Goal: Find specific page/section: Find specific page/section

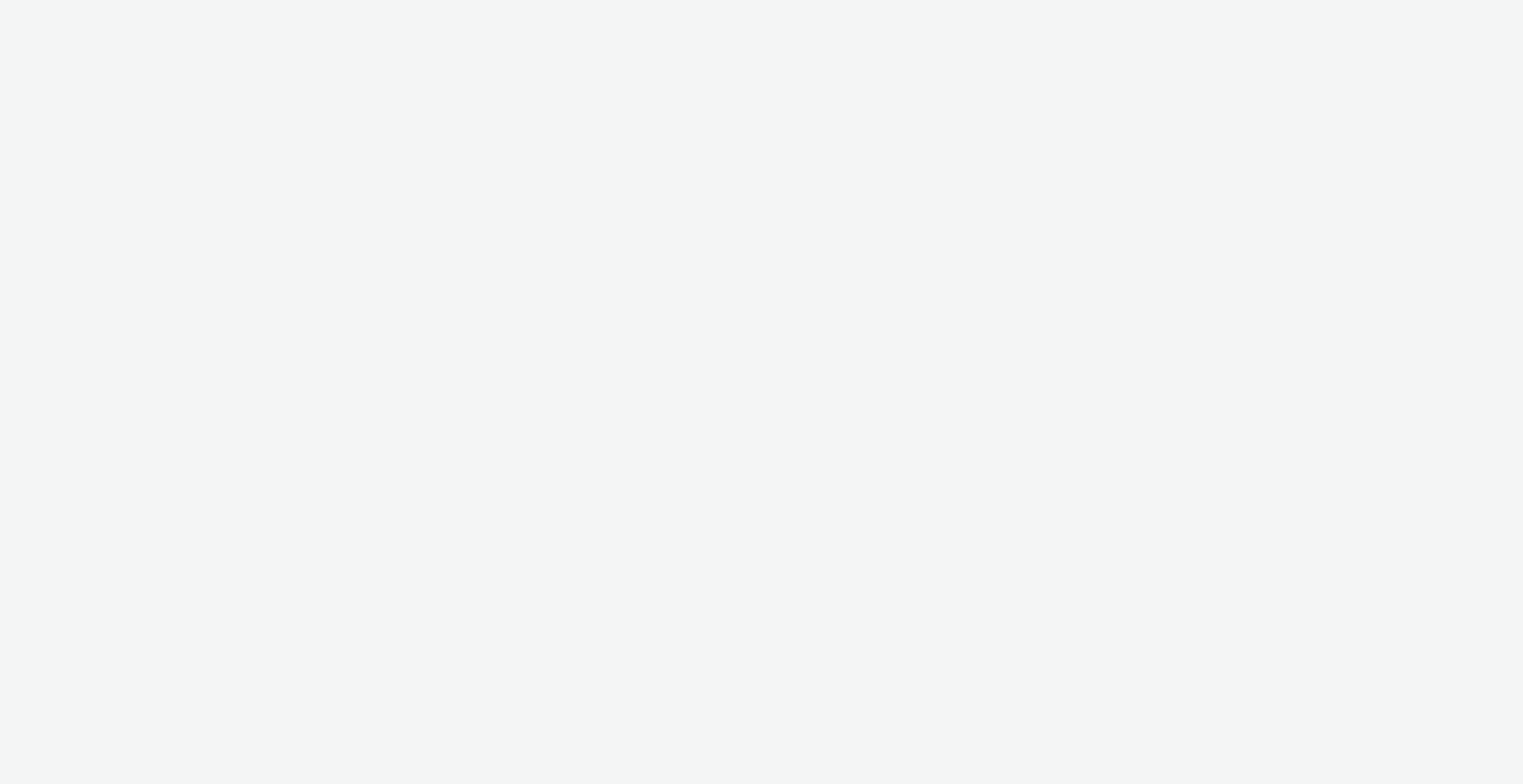
select select "d75b620b-d168-4544-9c23-465456c2ed0f"
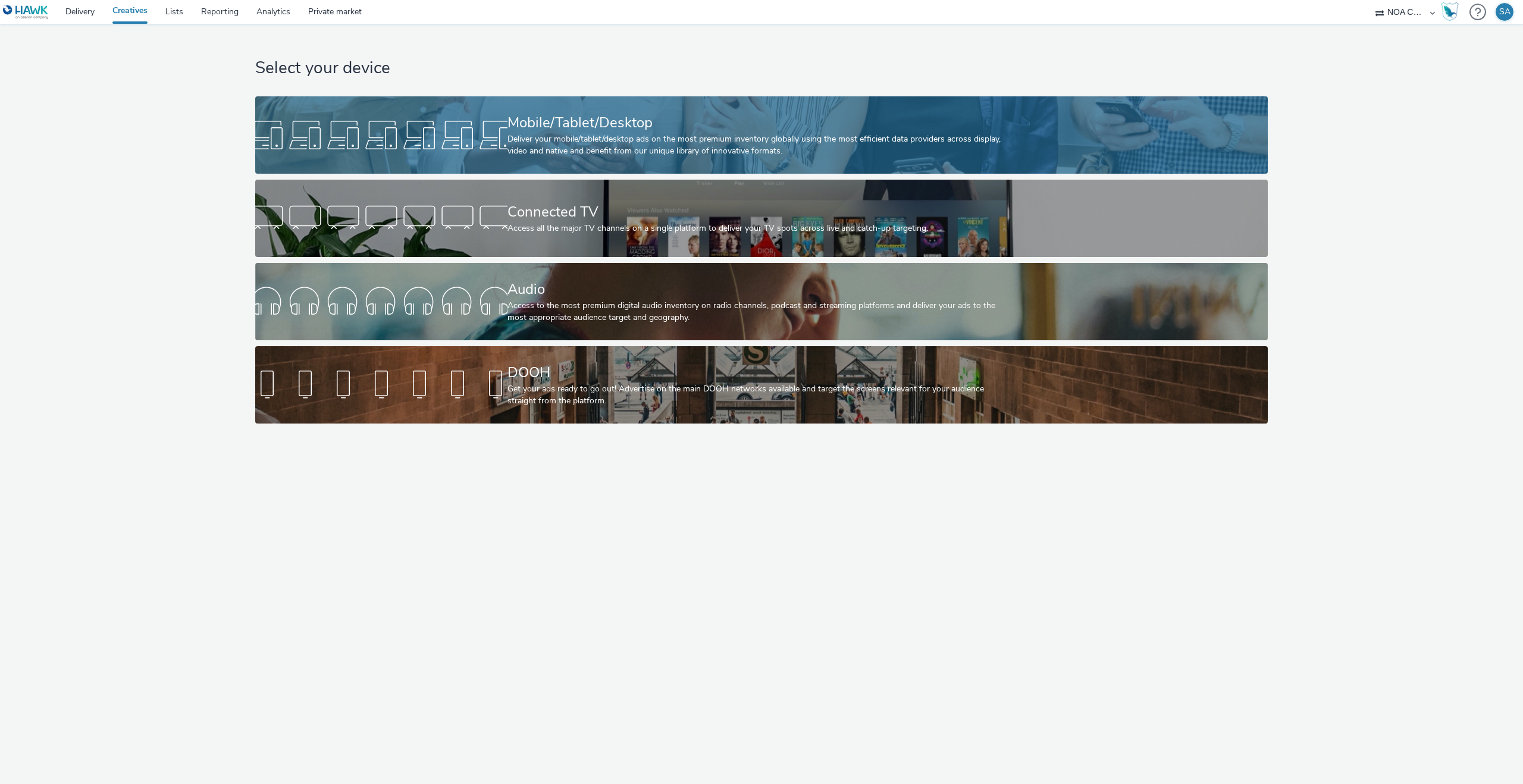
click at [510, 136] on div "Deliver your mobile/tablet/desktop ads on the most premium inventory globally u…" at bounding box center [759, 145] width 504 height 24
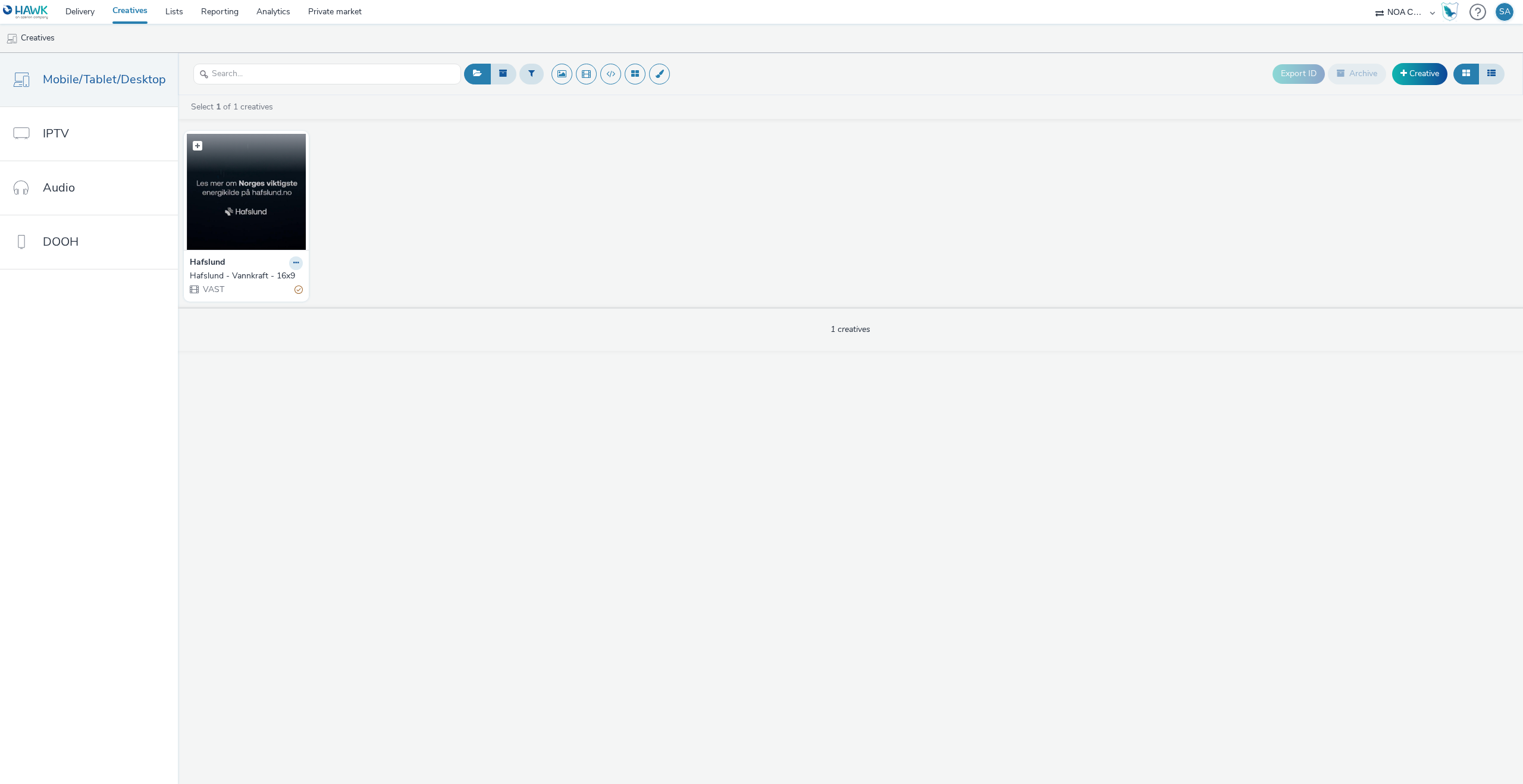
click at [264, 195] on img at bounding box center [246, 192] width 119 height 116
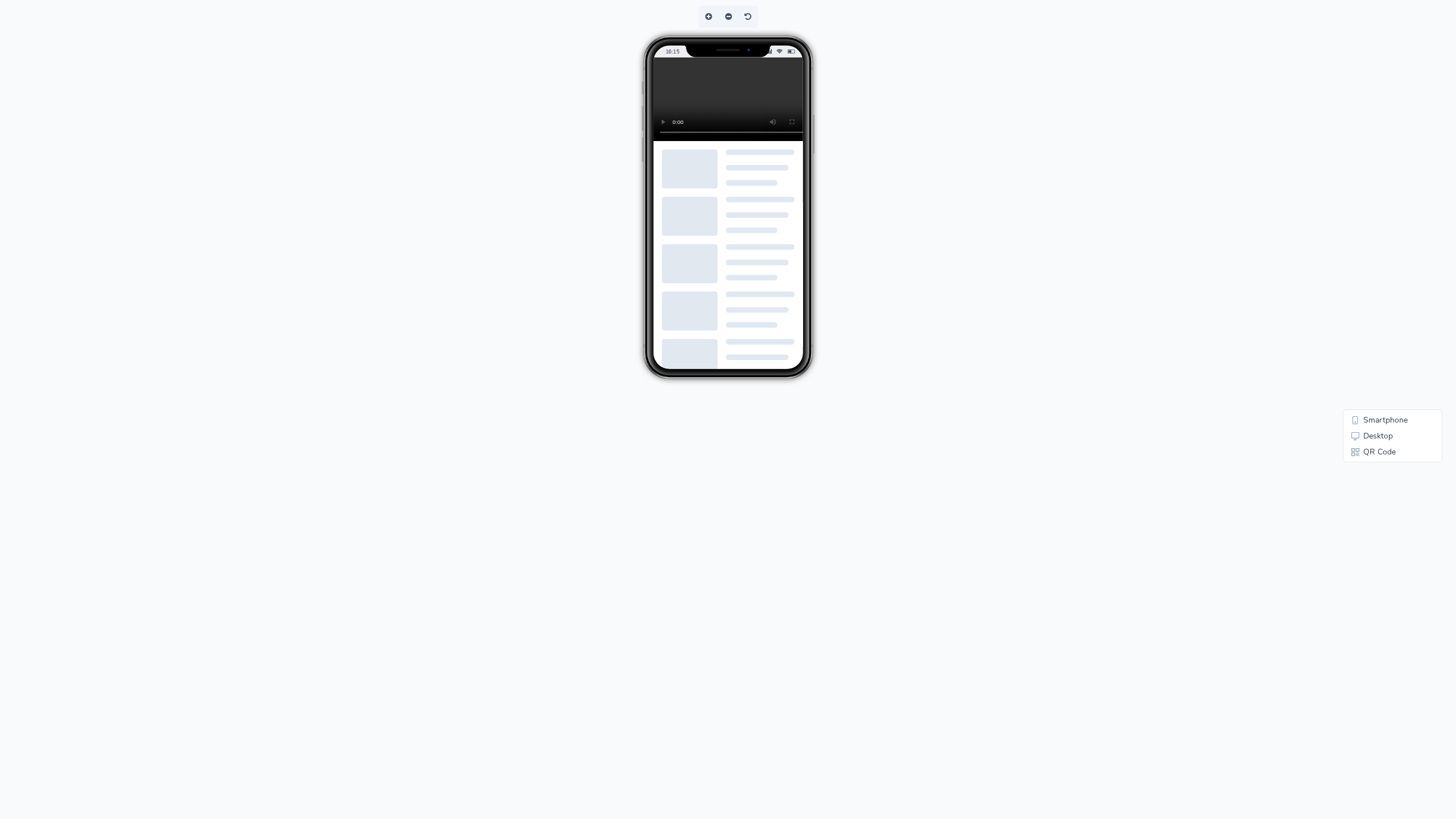
click at [653, 141] on video at bounding box center [737, 99] width 167 height 83
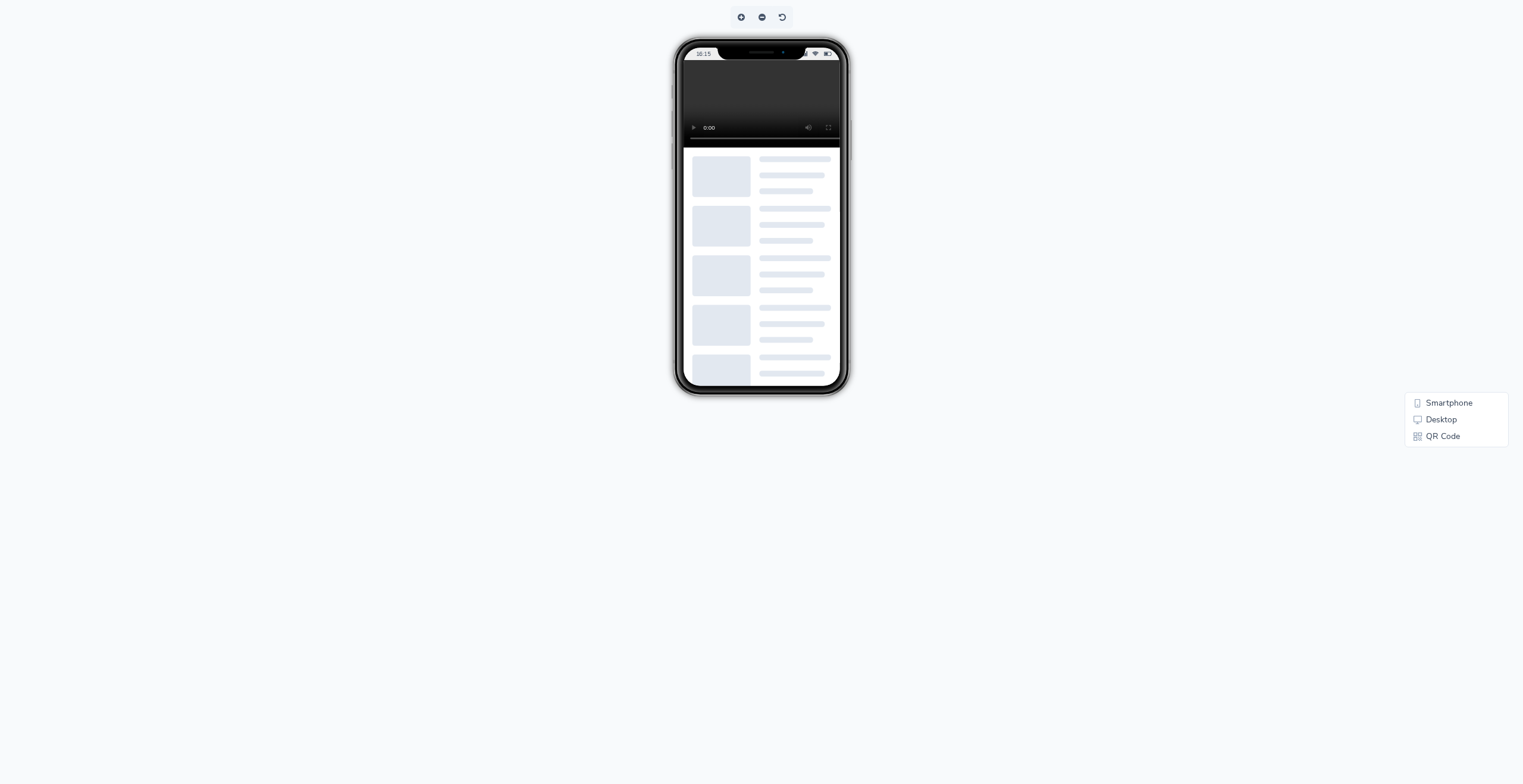
scroll to position [28, 0]
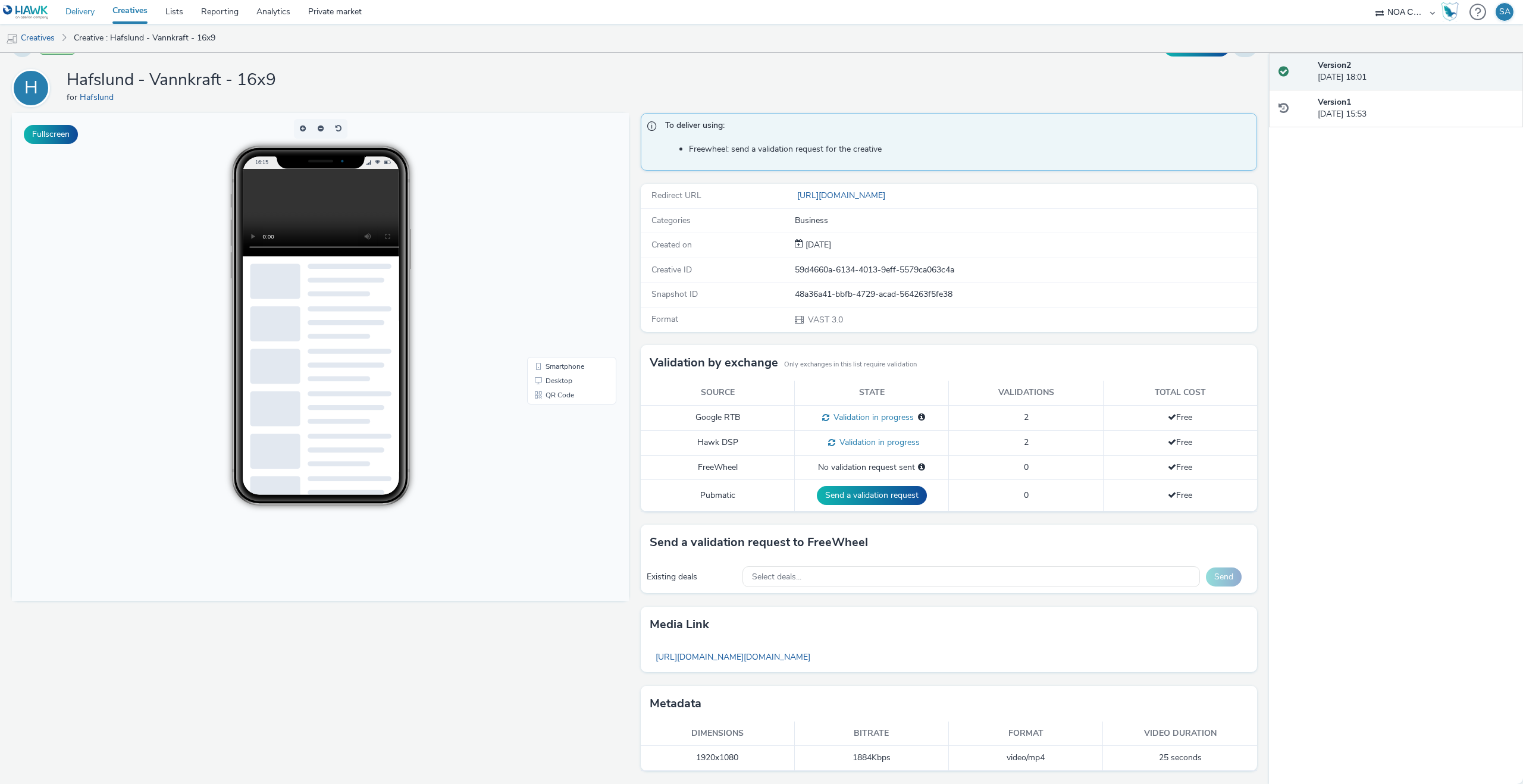
click at [94, 11] on link "Delivery" at bounding box center [80, 12] width 47 height 24
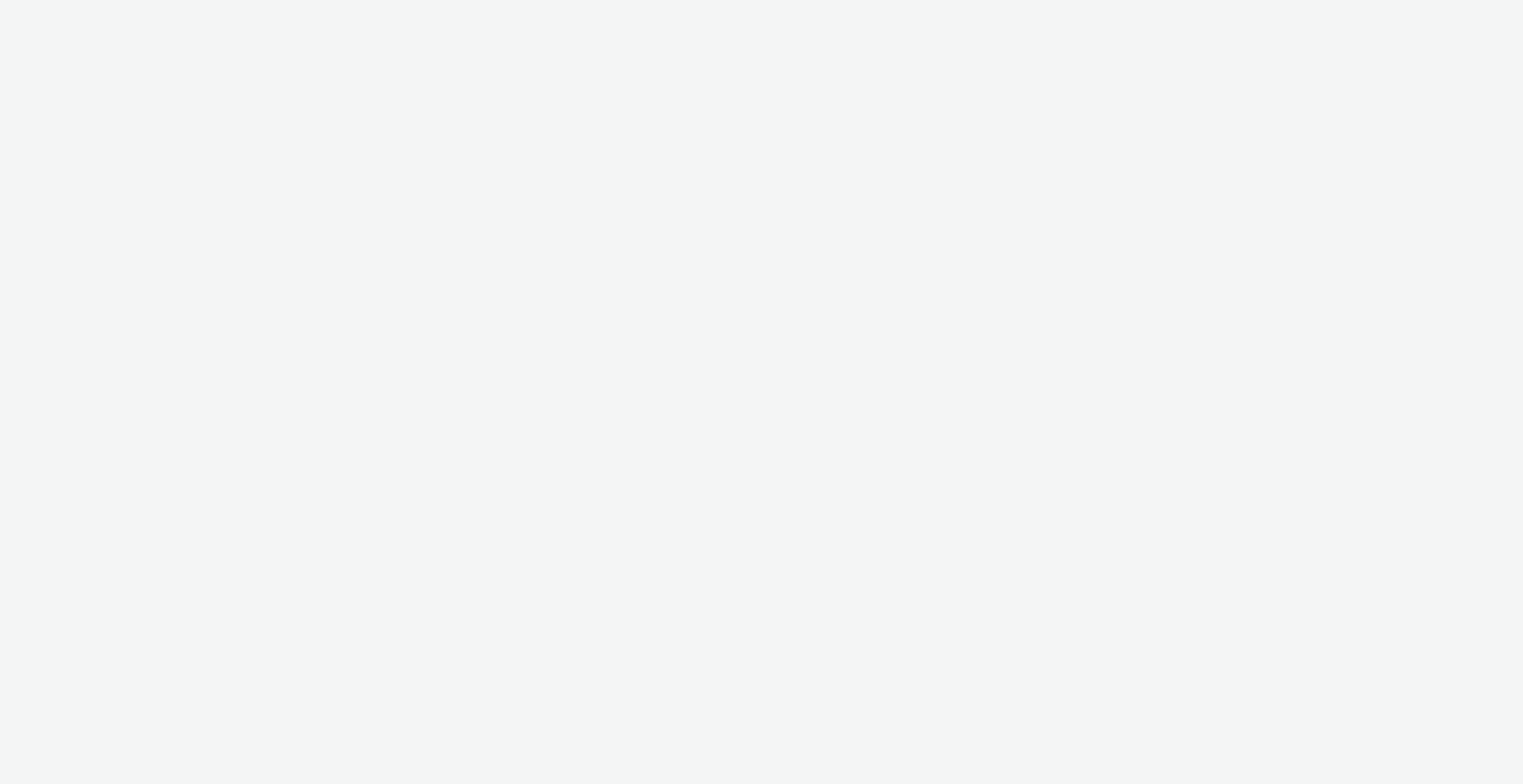
select select "ac009755-aa48-4799-8050-7a339a378eb8"
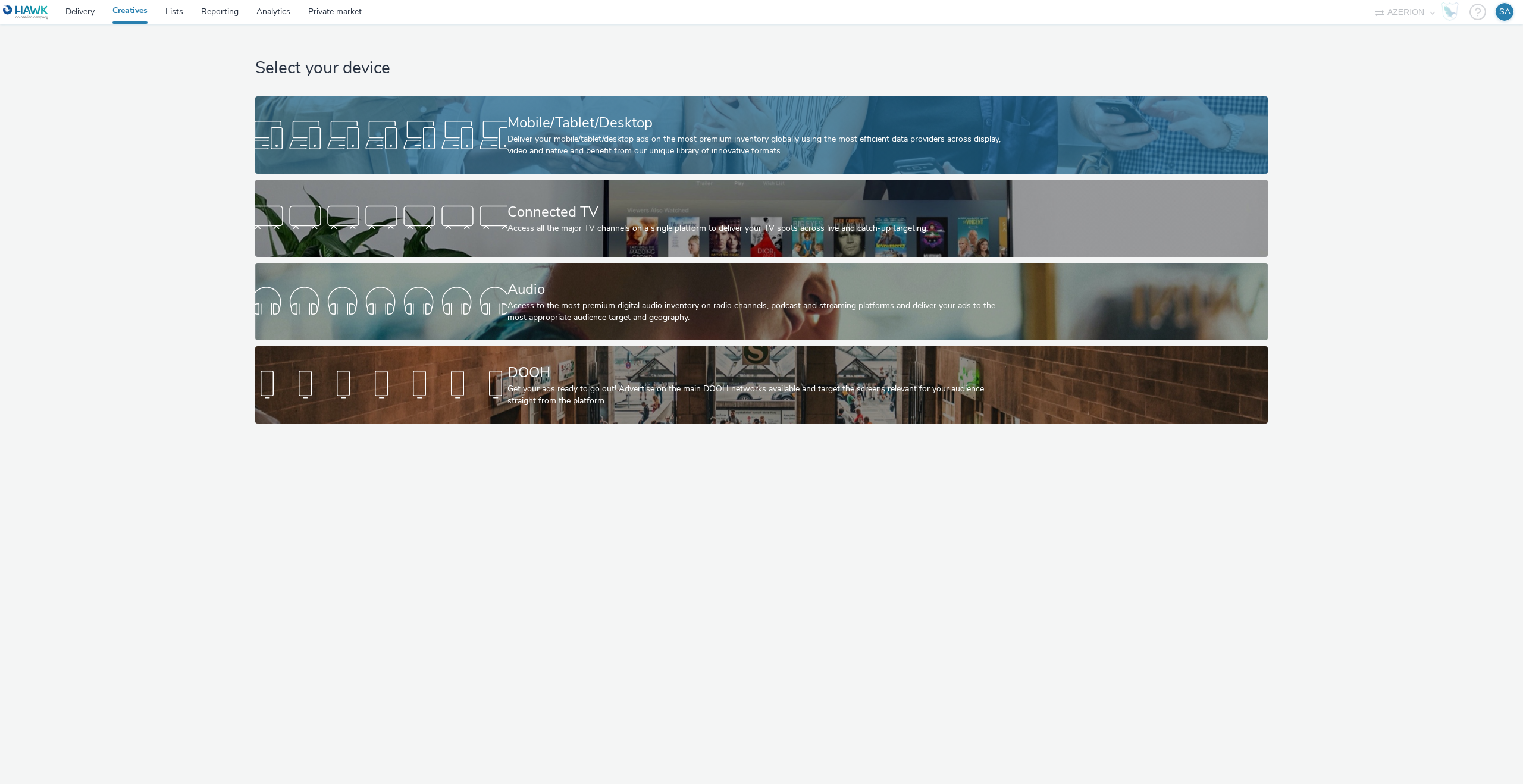
click at [551, 156] on div "Deliver your mobile/tablet/desktop ads on the most premium inventory globally u…" at bounding box center [759, 145] width 504 height 24
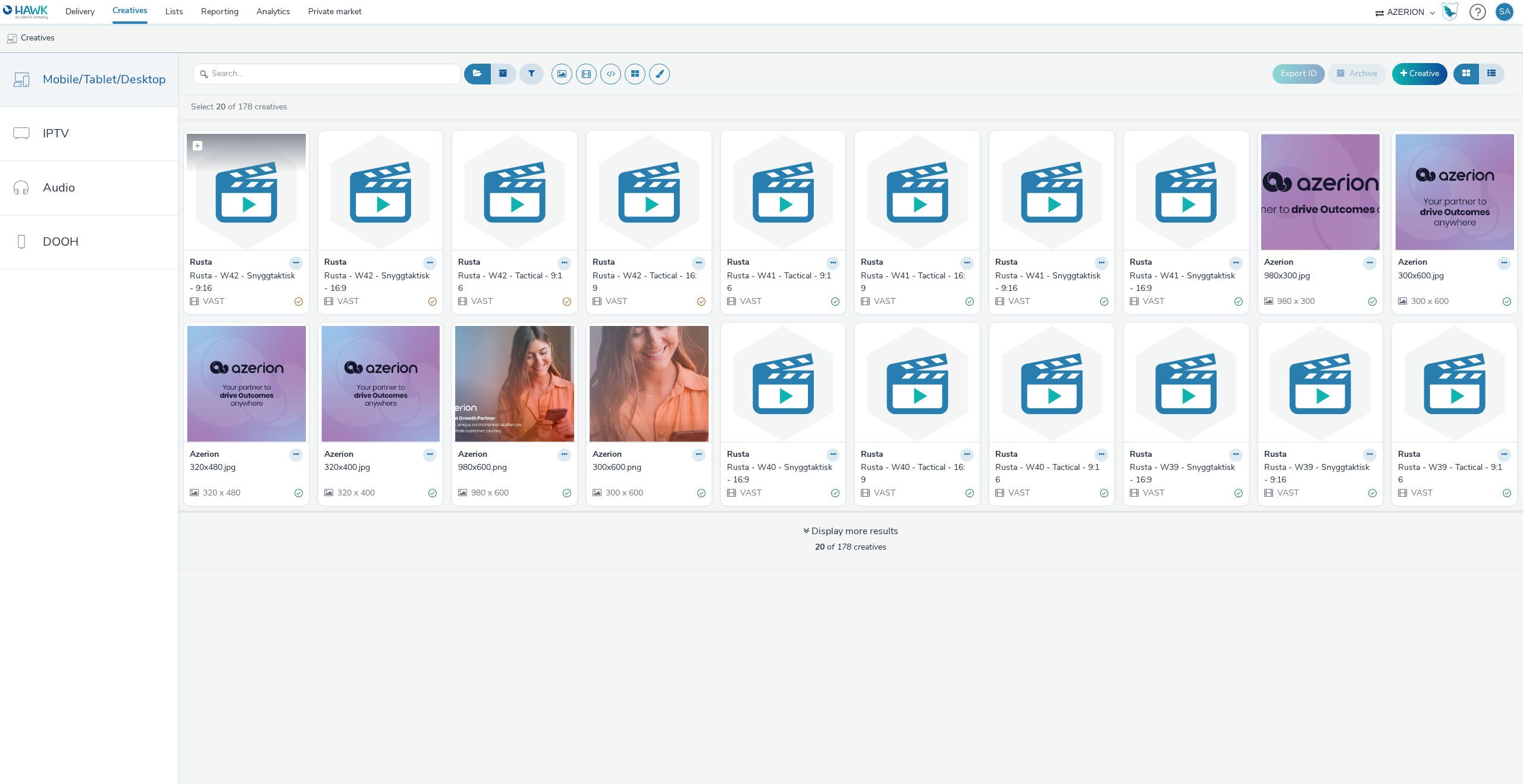
click at [272, 194] on img at bounding box center [246, 192] width 119 height 116
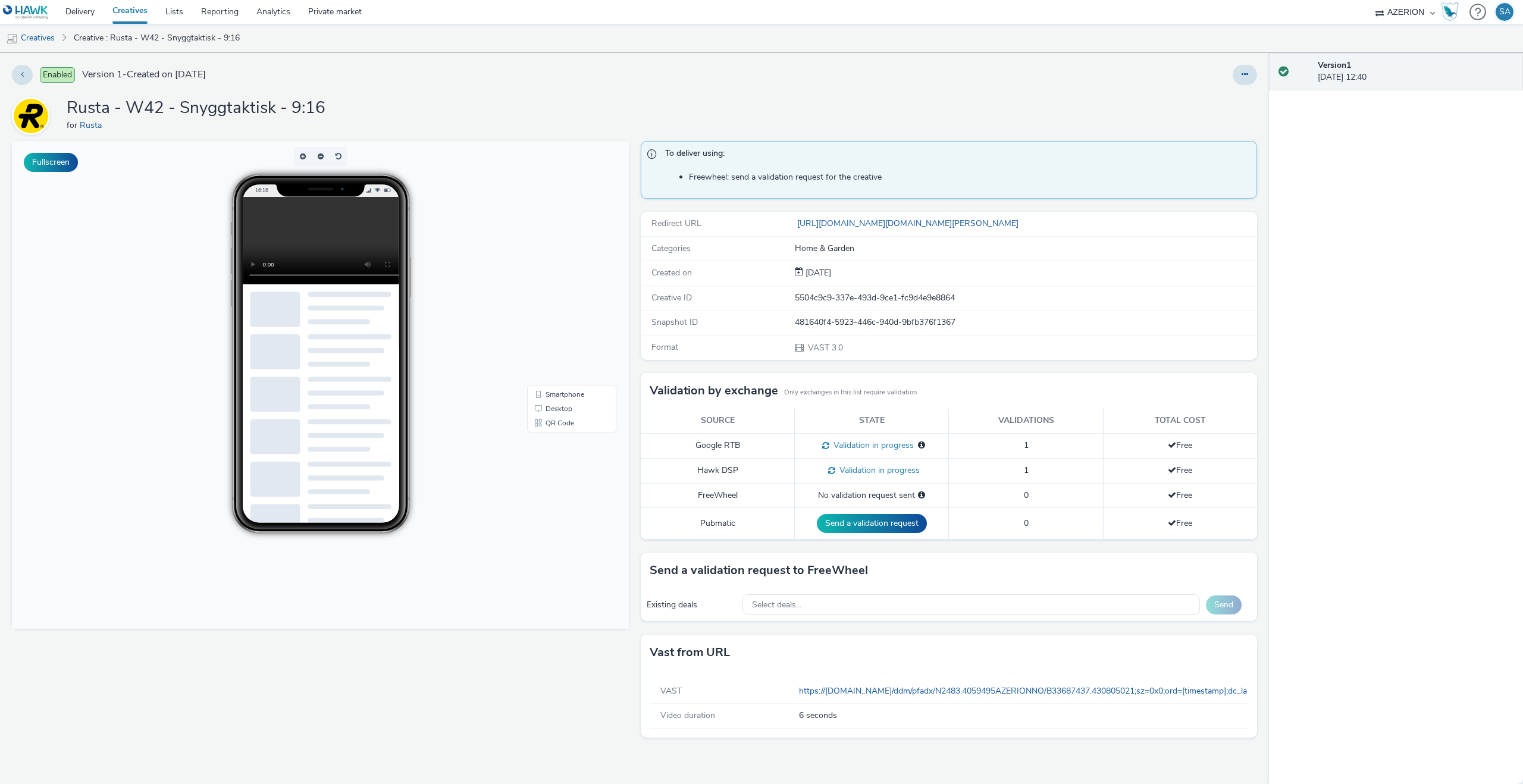
click at [129, 9] on link "Creatives" at bounding box center [130, 12] width 53 height 24
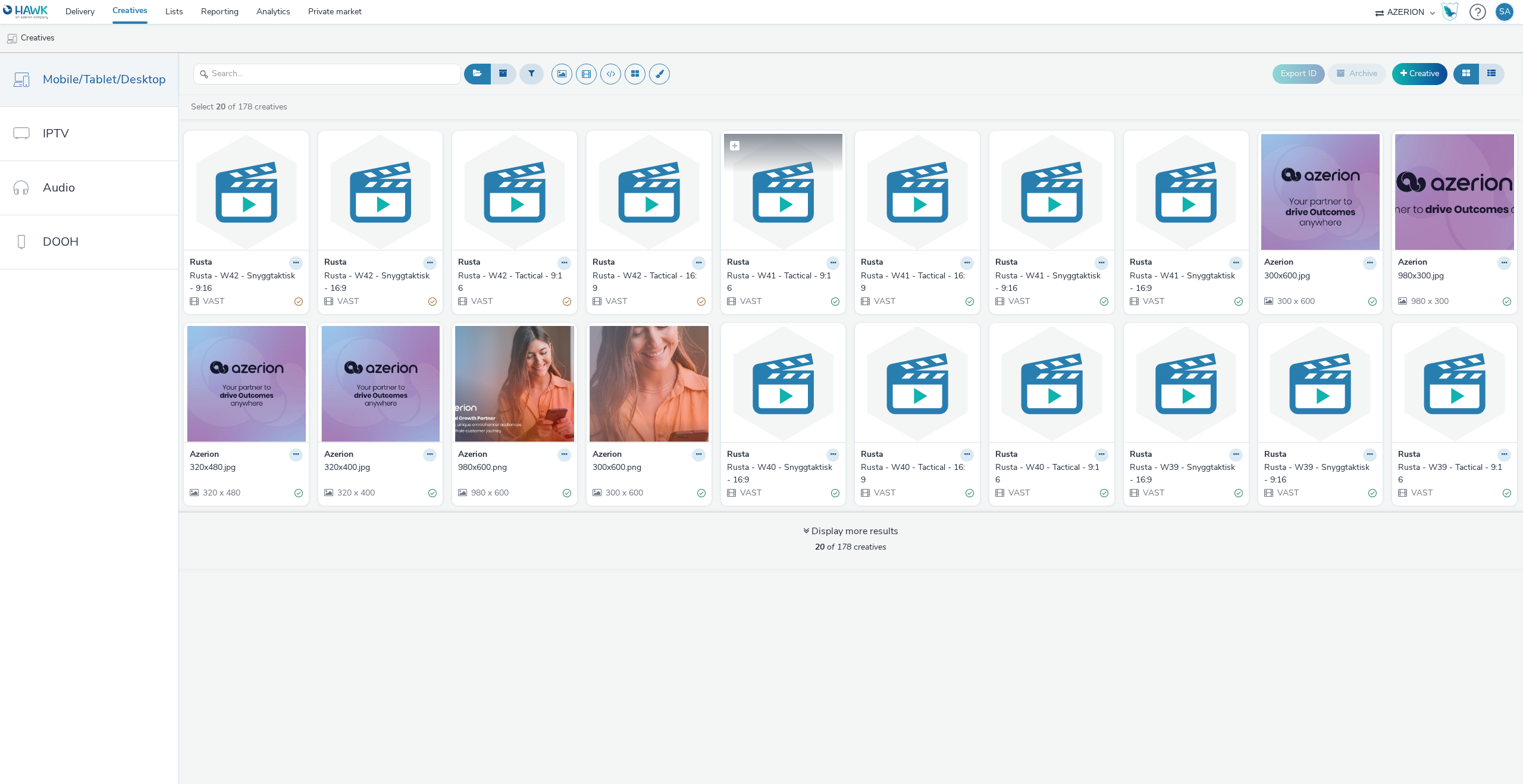
click at [771, 215] on img at bounding box center [783, 192] width 119 height 116
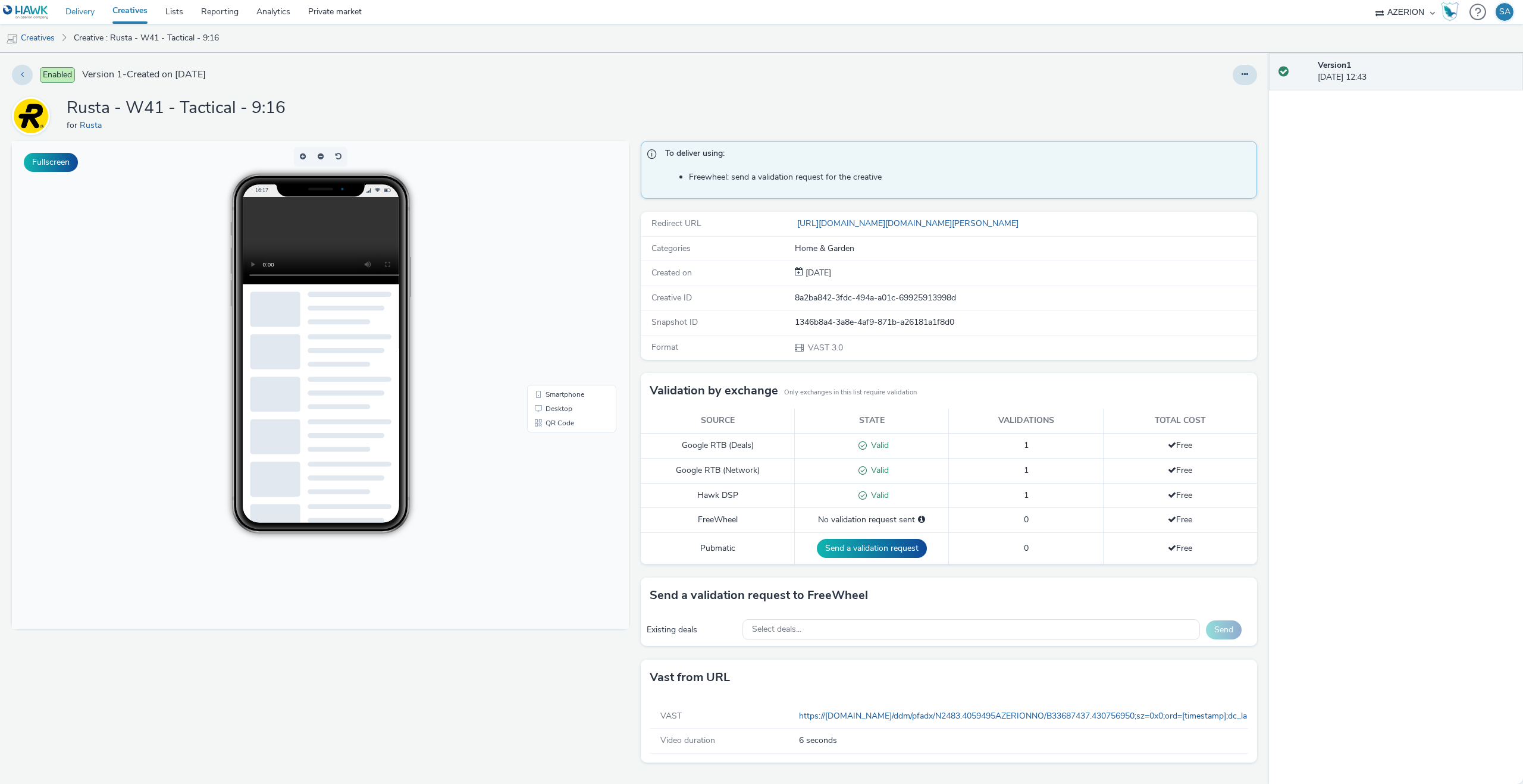
click at [81, 7] on link "Delivery" at bounding box center [80, 12] width 47 height 24
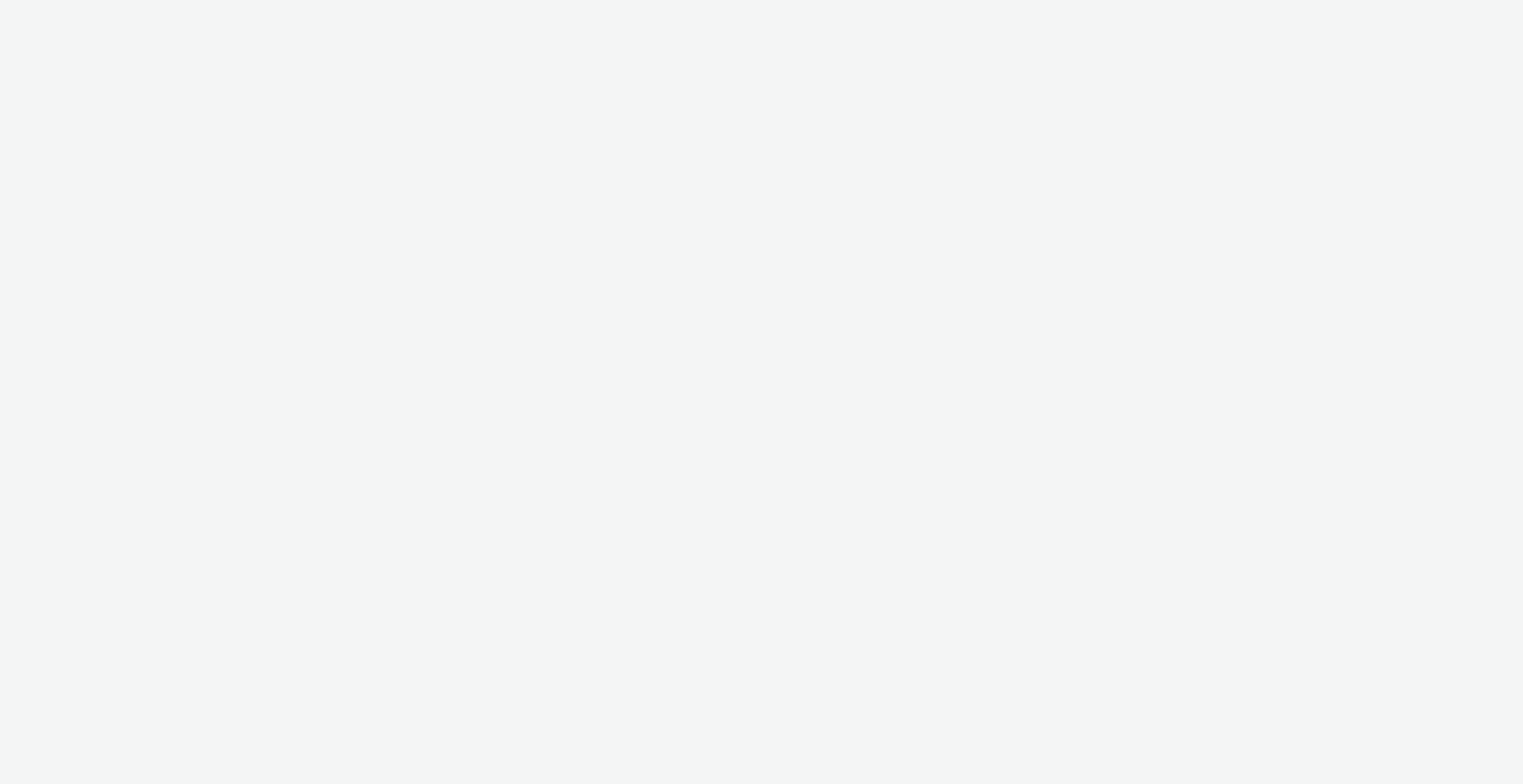
select select "d75b620b-d168-4544-9c23-465456c2ed0f"
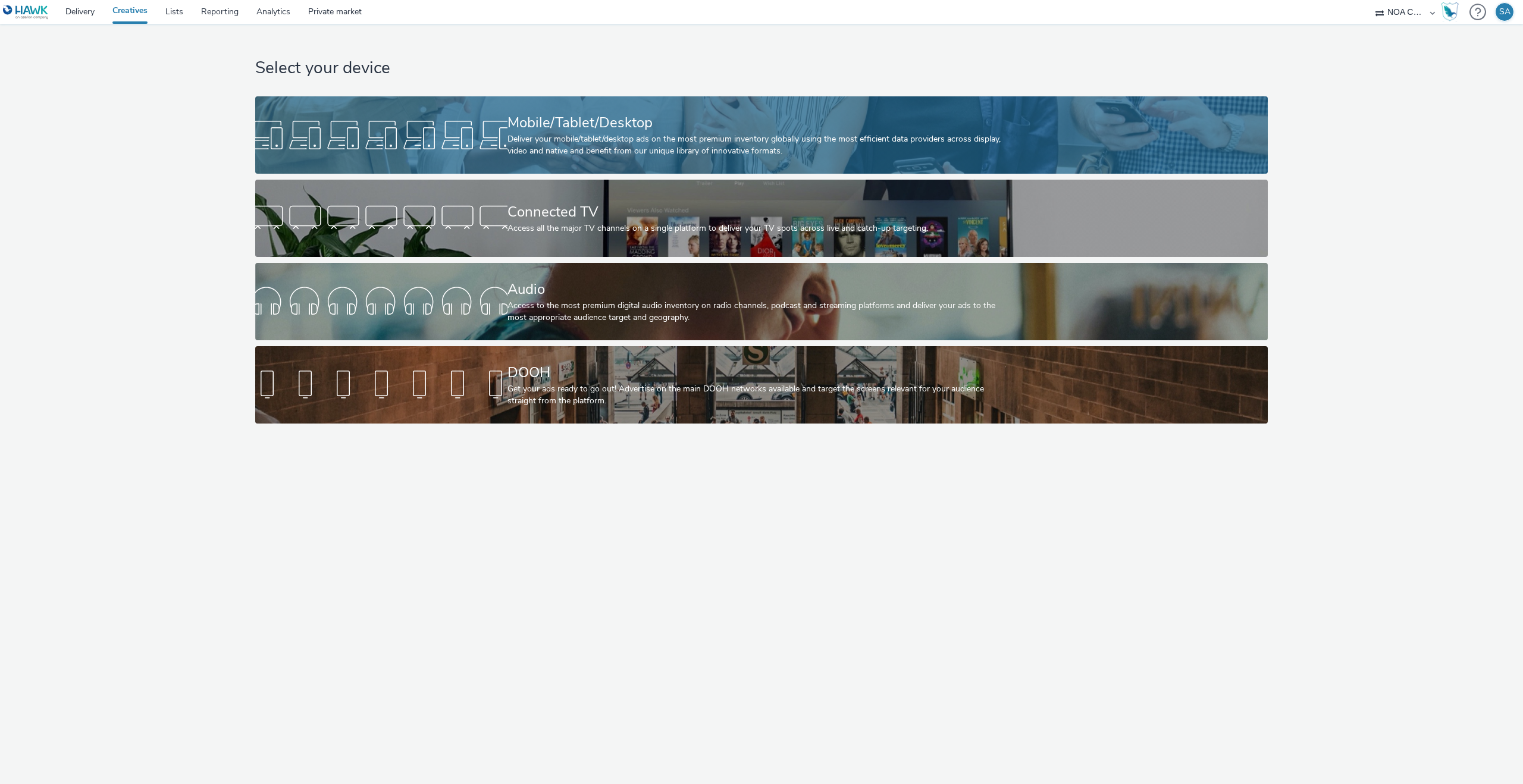
click at [429, 141] on div at bounding box center [381, 135] width 253 height 38
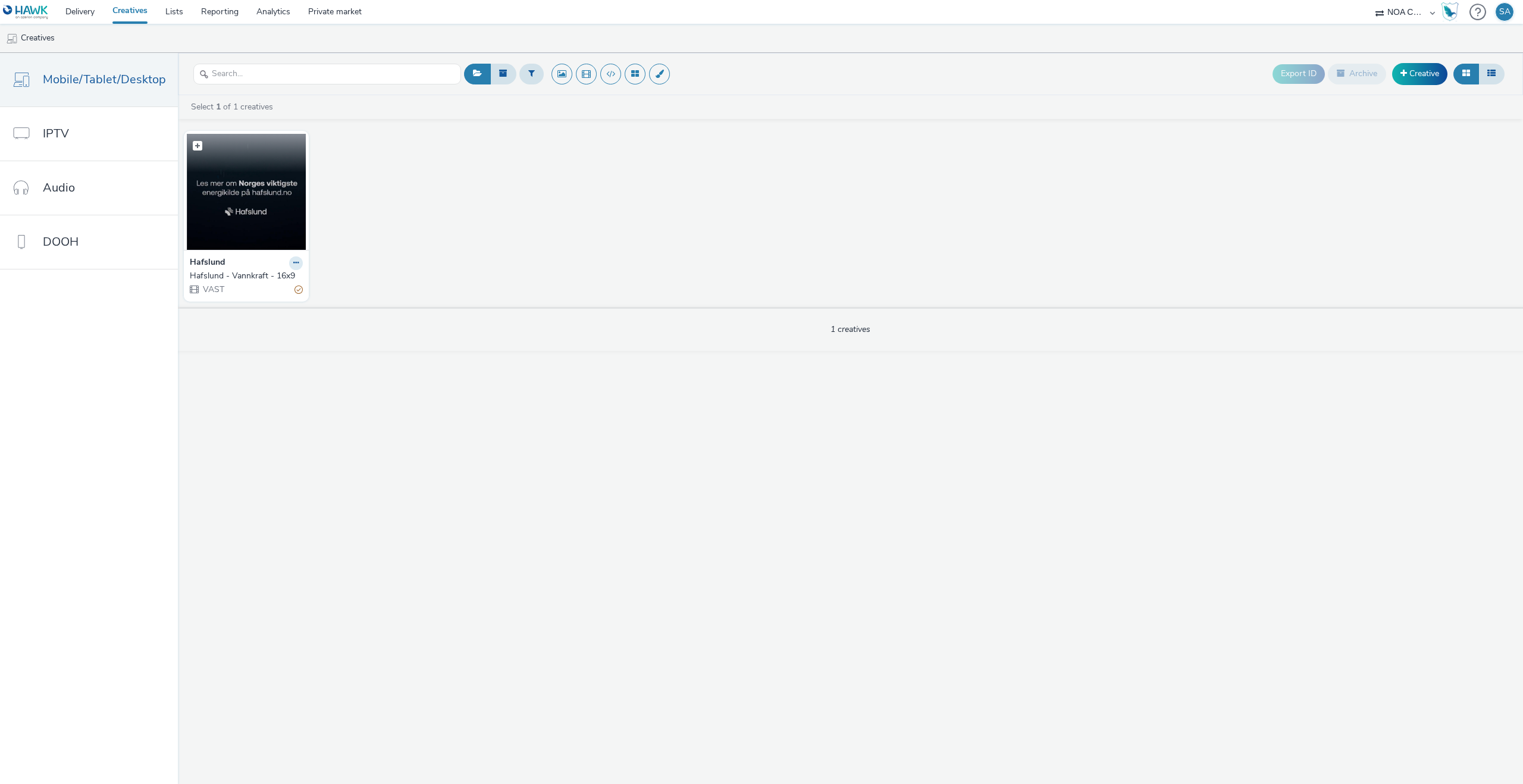
click at [268, 228] on img at bounding box center [246, 192] width 119 height 116
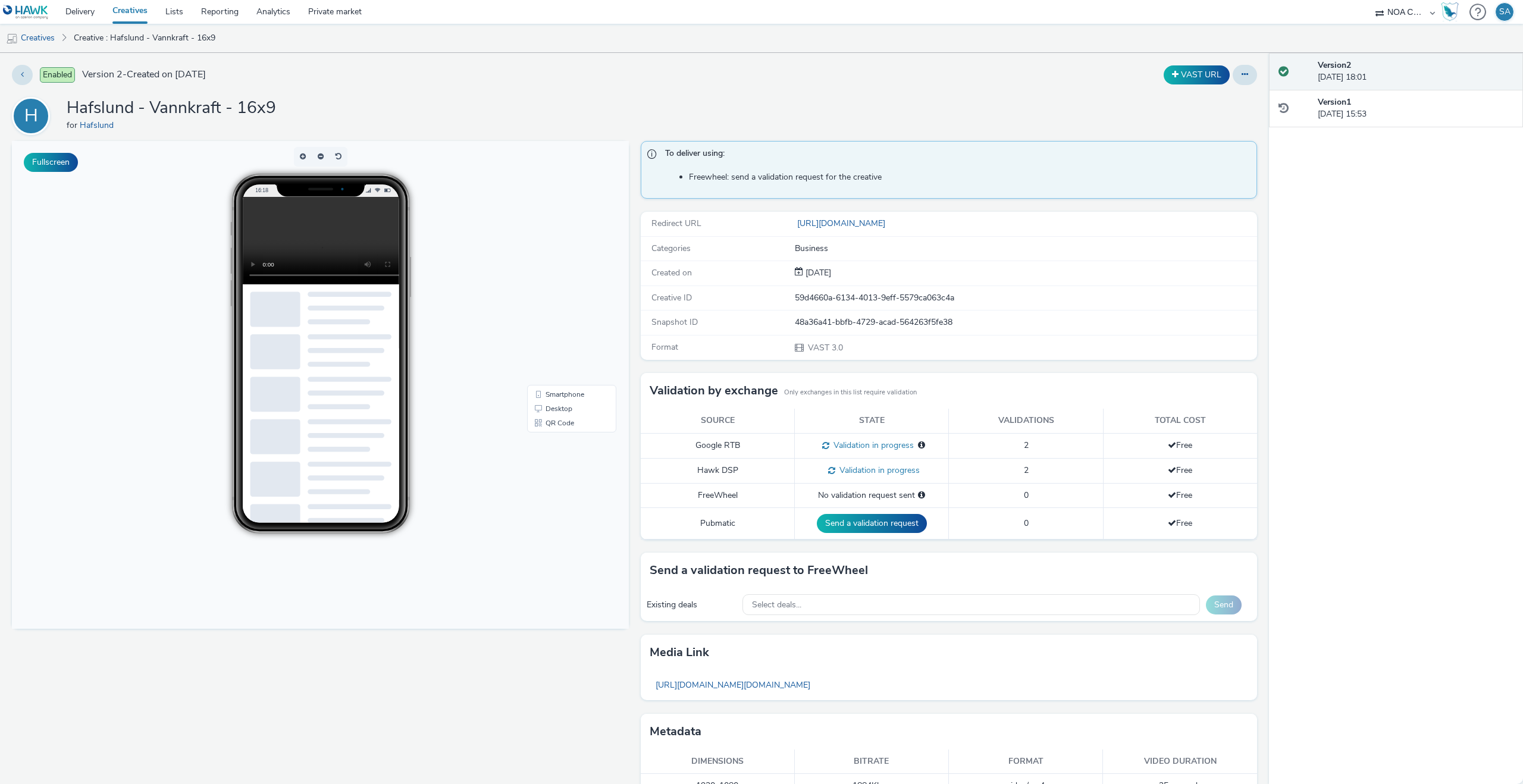
scroll to position [28, 0]
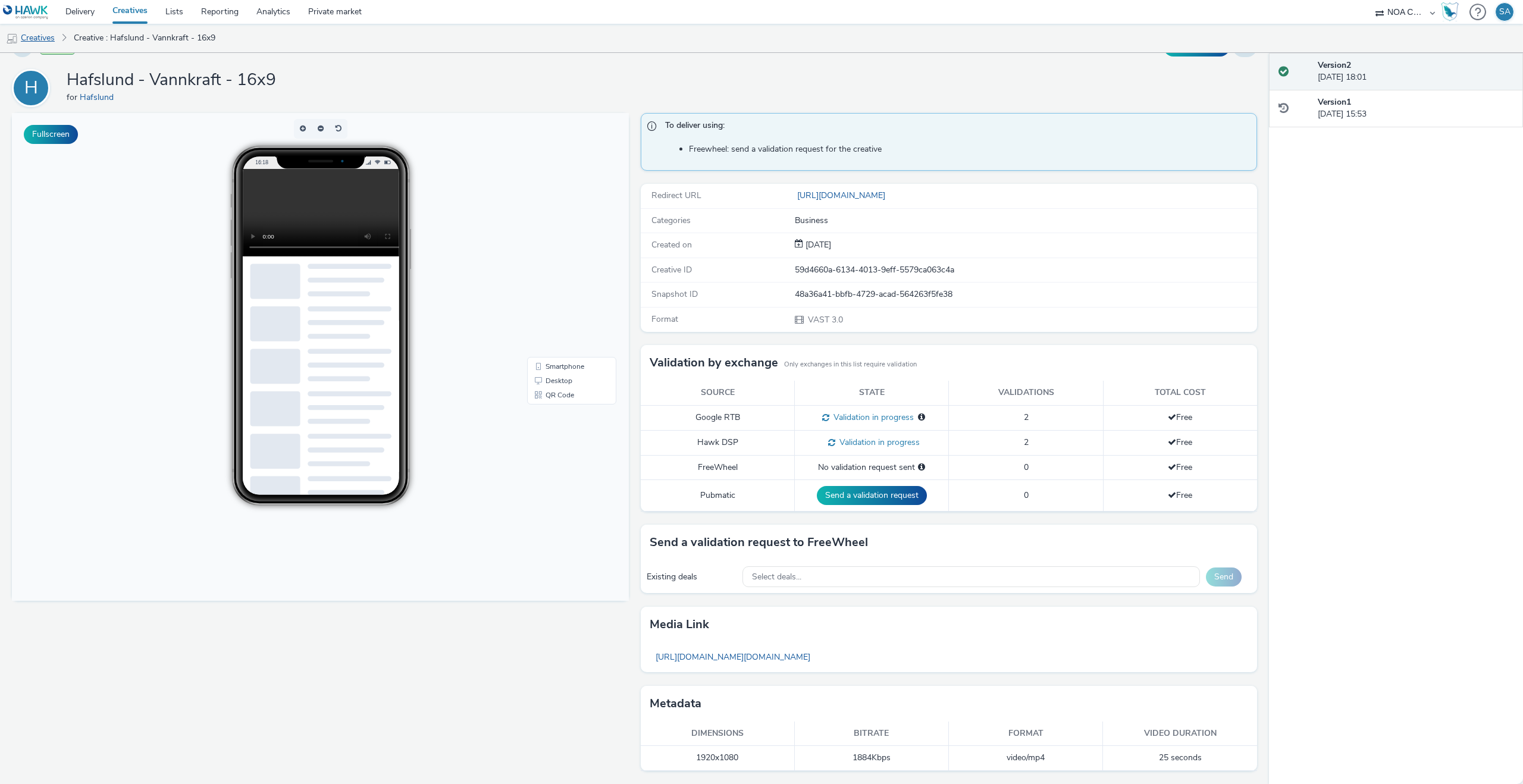
click at [50, 42] on link "Creatives" at bounding box center [30, 38] width 61 height 29
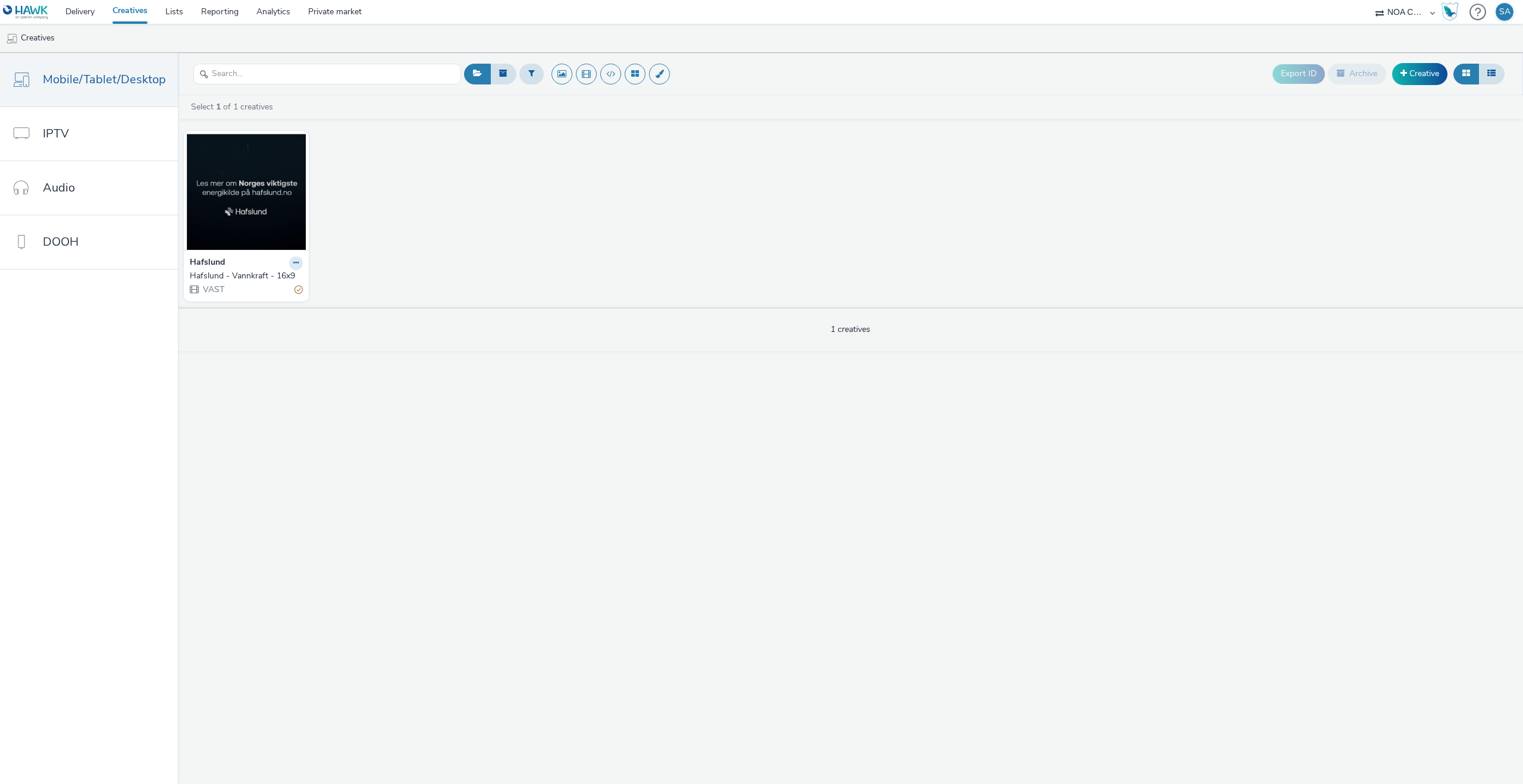
click at [67, 30] on ul "Creatives" at bounding box center [762, 38] width 1523 height 29
click at [74, 18] on link "Delivery" at bounding box center [80, 12] width 47 height 24
